Goal: Information Seeking & Learning: Find specific fact

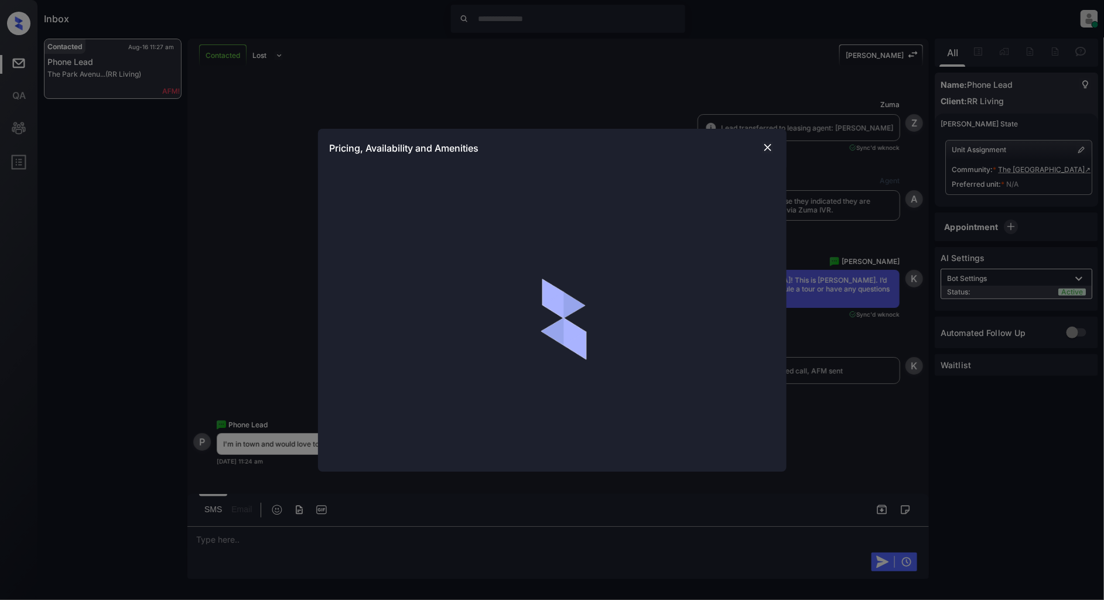
scroll to position [1109, 0]
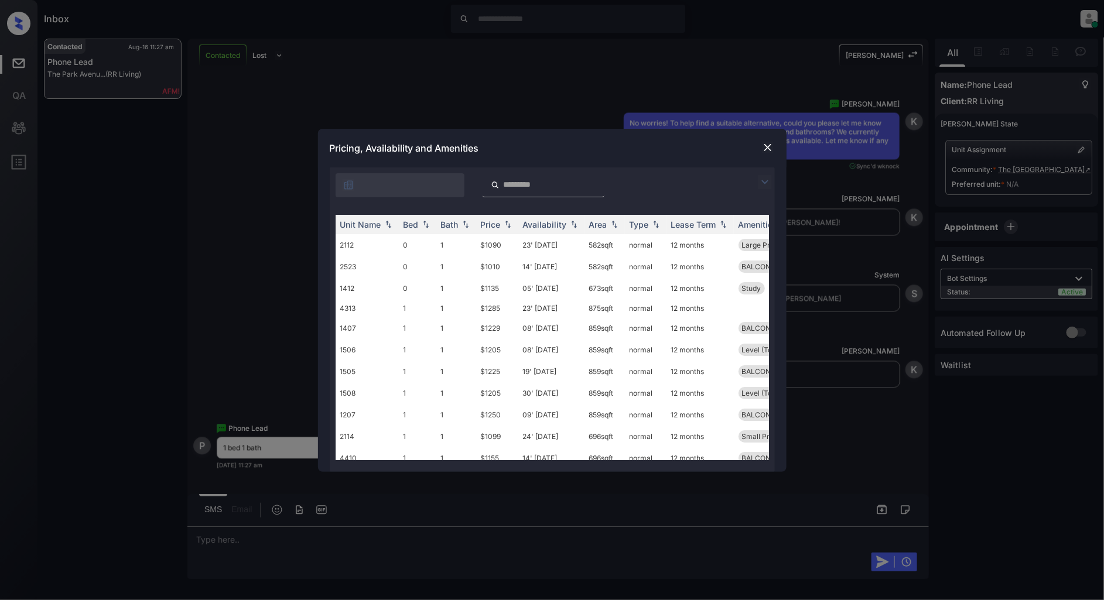
click at [770, 184] on img at bounding box center [765, 182] width 14 height 14
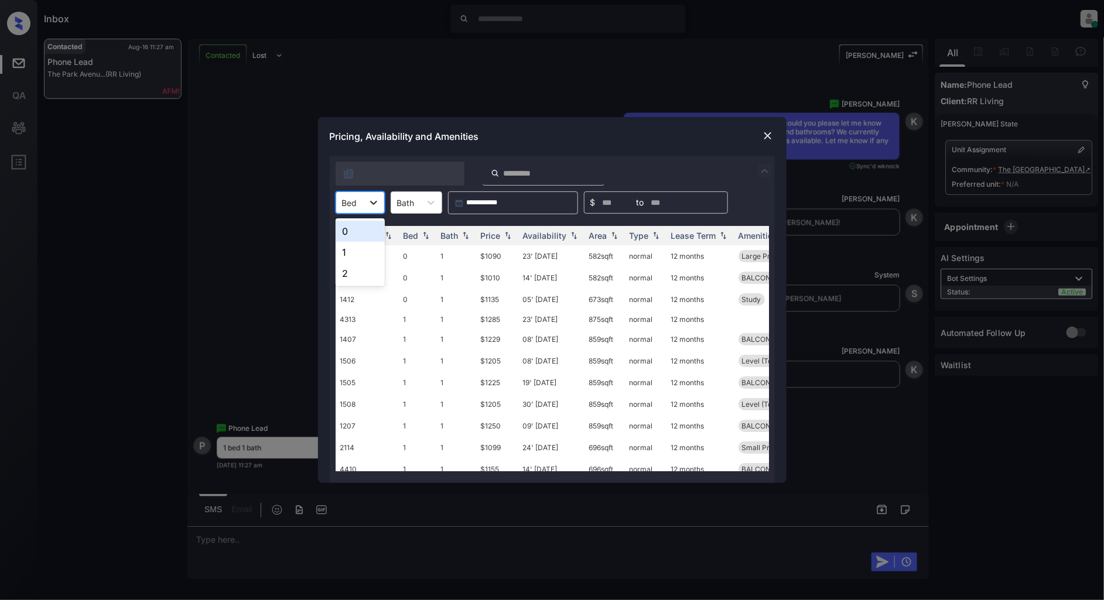
click at [379, 208] on div at bounding box center [373, 202] width 21 height 21
click at [365, 258] on div "1" at bounding box center [360, 252] width 49 height 21
click at [502, 233] on img at bounding box center [508, 236] width 12 height 8
click at [504, 234] on img at bounding box center [508, 235] width 12 height 9
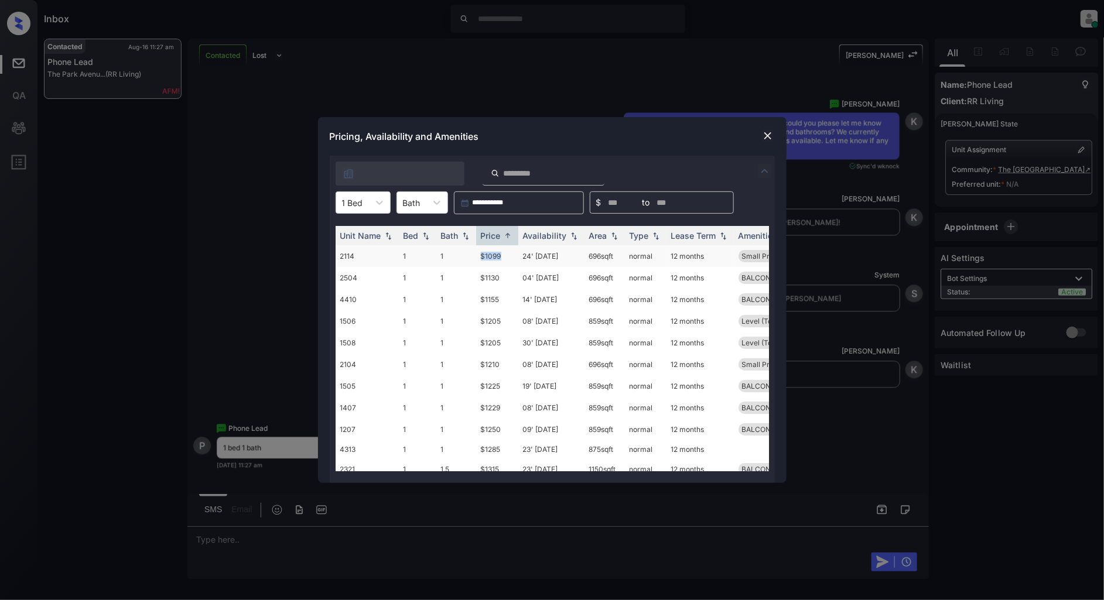
drag, startPoint x: 505, startPoint y: 261, endPoint x: 467, endPoint y: 258, distance: 38.2
click at [467, 258] on tr "2114 1 1 $1099 24' [DATE] 696 sqft normal 12 months Small Private Y... Price Le…" at bounding box center [642, 256] width 612 height 22
copy tr "$1099"
click at [768, 137] on img at bounding box center [768, 136] width 12 height 12
